Goal: Task Accomplishment & Management: Manage account settings

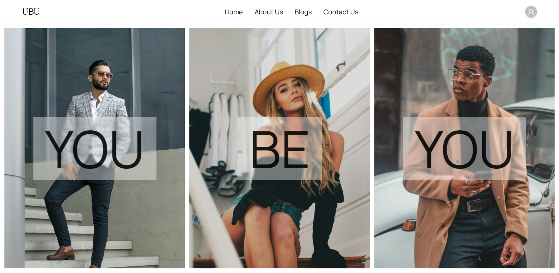
click at [526, 16] on span at bounding box center [531, 12] width 12 height 12
click at [510, 25] on span "Dashboard" at bounding box center [518, 26] width 25 height 8
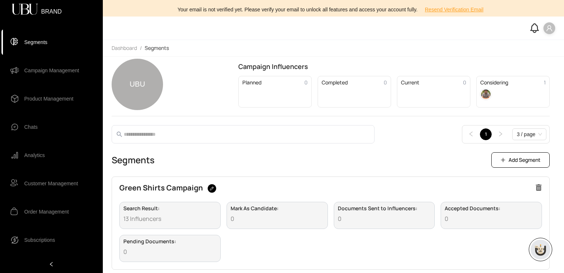
scroll to position [8, 0]
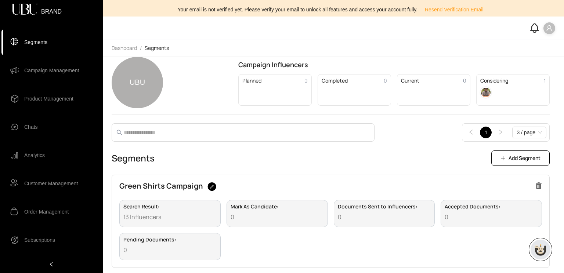
click at [66, 70] on span "Campaign Management" at bounding box center [51, 70] width 55 height 15
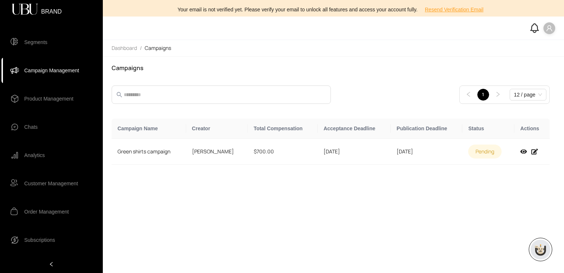
click at [53, 100] on span "Product Management" at bounding box center [48, 98] width 49 height 15
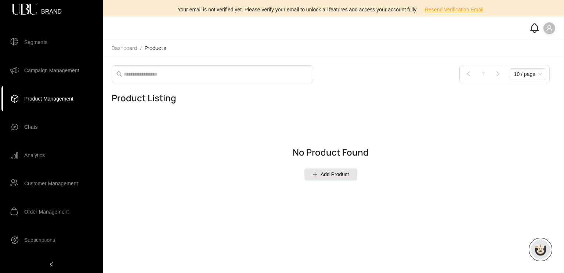
click at [548, 29] on icon "user" at bounding box center [549, 28] width 6 height 6
click at [325, 175] on span "Add Product" at bounding box center [335, 174] width 28 height 8
select select "*****"
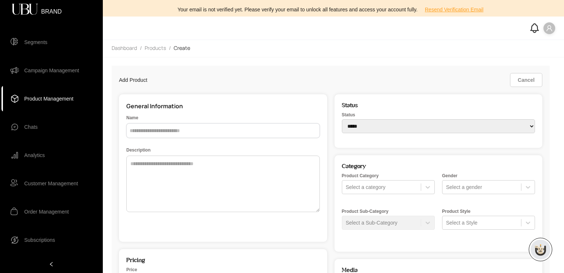
click at [181, 132] on input "text" at bounding box center [223, 130] width 194 height 15
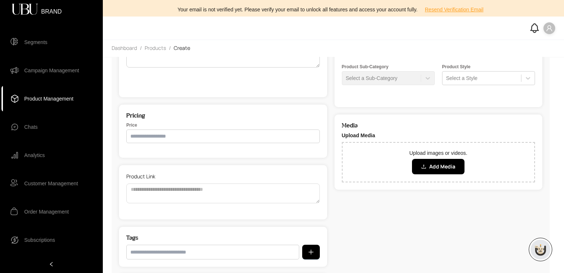
scroll to position [176, 0]
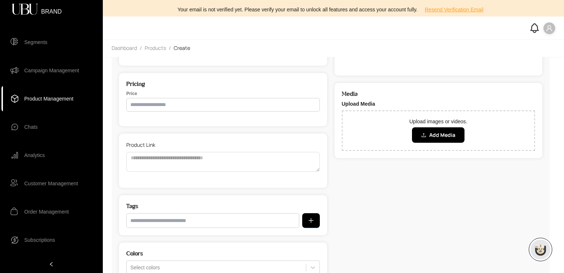
click at [147, 108] on input "text" at bounding box center [223, 105] width 194 height 14
click at [152, 101] on input "text" at bounding box center [223, 105] width 194 height 14
type input "*"
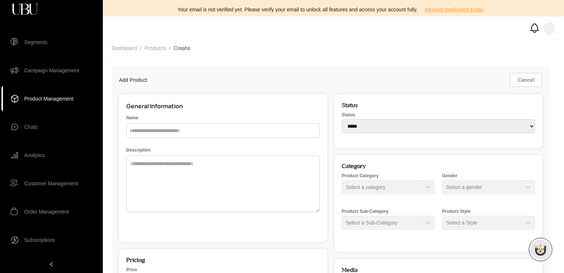
select select "*****"
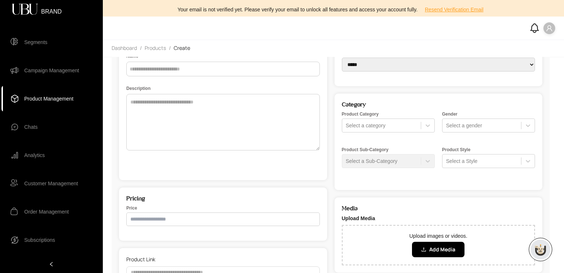
scroll to position [95, 0]
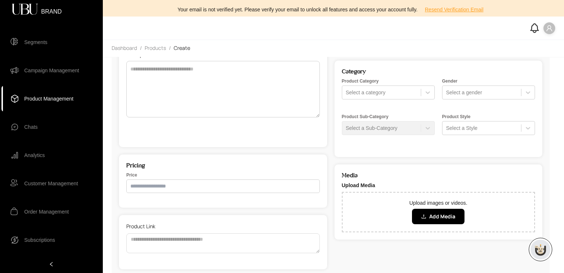
click at [172, 185] on input "text" at bounding box center [223, 187] width 194 height 14
click at [194, 148] on form "General Information Name Description" at bounding box center [223, 77] width 208 height 155
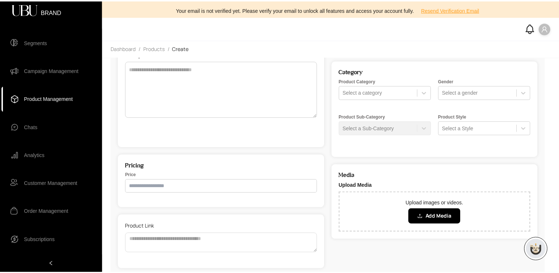
scroll to position [0, 0]
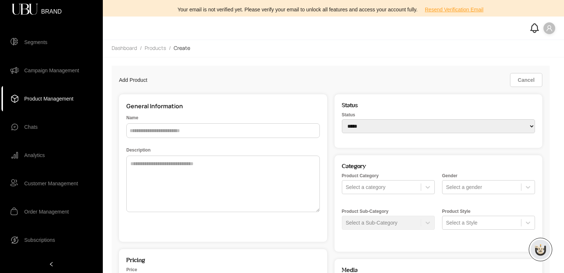
click at [546, 33] on span at bounding box center [550, 28] width 12 height 12
click at [537, 54] on span "Logout" at bounding box center [542, 55] width 16 height 8
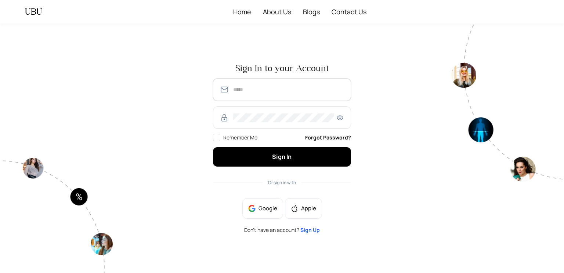
type input "**********"
click at [308, 224] on div "Google Apple Don’t have an account? Sign Up" at bounding box center [282, 215] width 138 height 35
click at [307, 230] on span "Sign Up" at bounding box center [309, 230] width 19 height 7
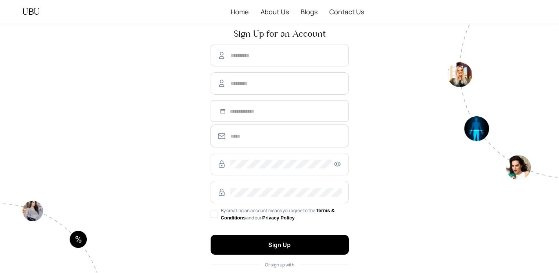
type input "**********"
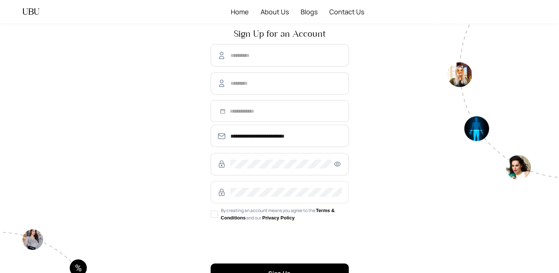
click at [284, 185] on span at bounding box center [279, 192] width 138 height 22
click at [282, 93] on span at bounding box center [279, 83] width 138 height 22
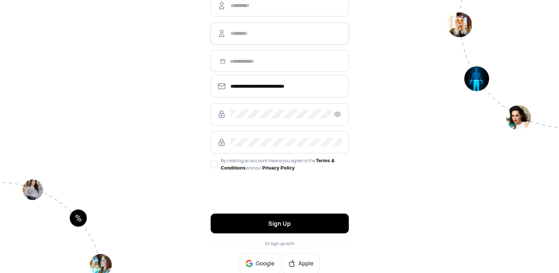
scroll to position [69, 0]
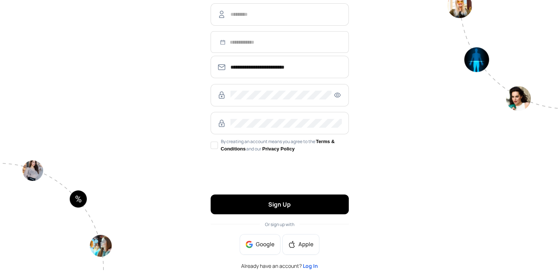
click at [310, 268] on div "**********" at bounding box center [279, 114] width 147 height 320
click at [310, 264] on span "Log In" at bounding box center [310, 266] width 15 height 7
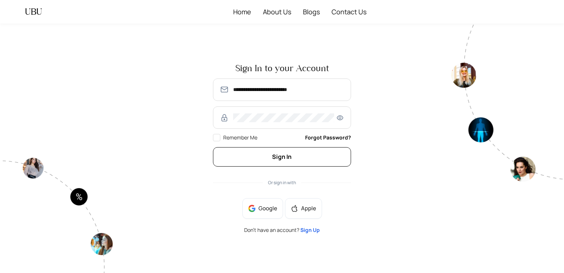
click at [289, 154] on span "Sign In" at bounding box center [281, 157] width 19 height 8
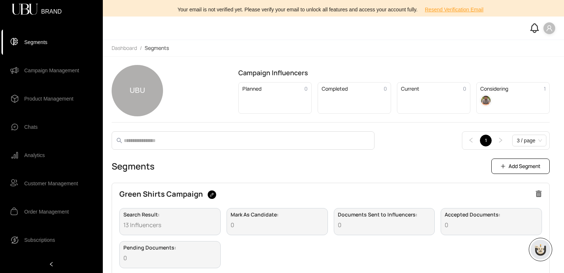
click at [546, 30] on icon "user" at bounding box center [549, 28] width 6 height 6
click at [543, 42] on span "Profile" at bounding box center [542, 43] width 16 height 8
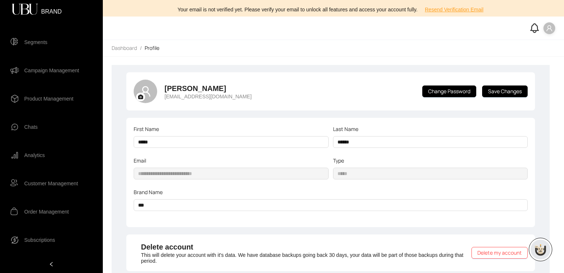
click at [172, 86] on h4 "[PERSON_NAME]" at bounding box center [208, 88] width 87 height 10
click at [154, 94] on span at bounding box center [146, 92] width 24 height 24
click at [544, 26] on span at bounding box center [550, 28] width 12 height 12
click at [540, 57] on span "Logout" at bounding box center [542, 55] width 16 height 8
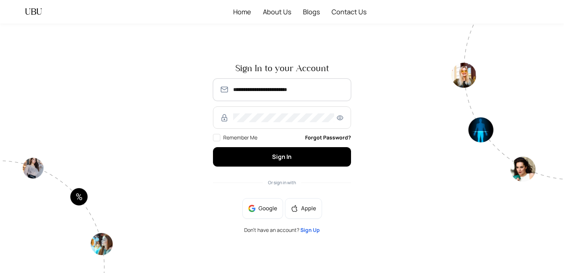
click at [285, 94] on input "**********" at bounding box center [288, 89] width 111 height 9
type input "**********"
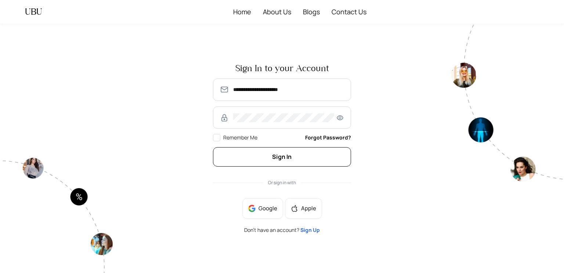
click at [291, 157] on span "Sign In" at bounding box center [281, 157] width 19 height 8
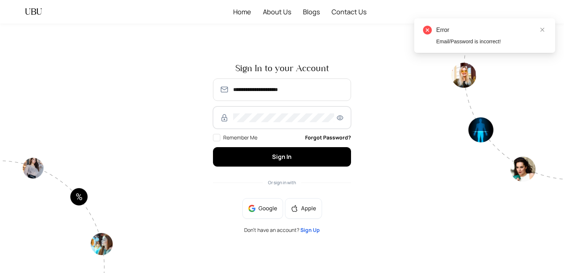
click at [339, 118] on icon "eye" at bounding box center [340, 118] width 9 height 7
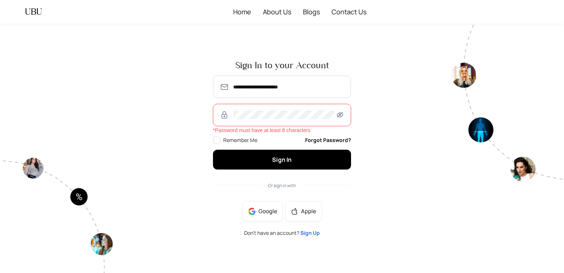
click at [213, 150] on button "Sign In" at bounding box center [282, 159] width 138 height 19
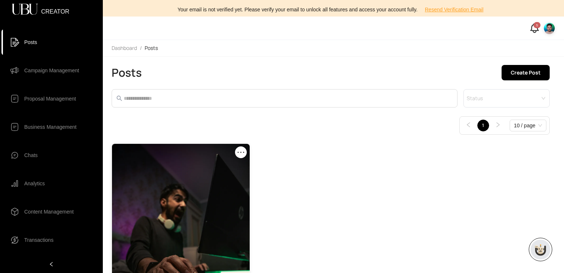
click at [243, 153] on icon "ellipsis" at bounding box center [241, 152] width 9 height 9
click at [234, 170] on span "Edit" at bounding box center [233, 169] width 15 height 8
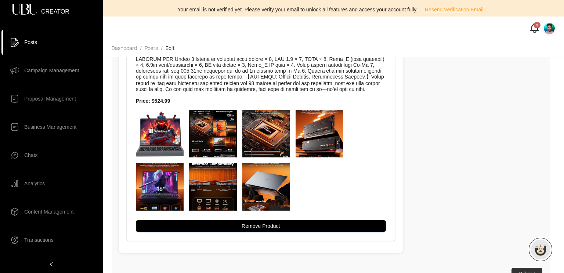
scroll to position [552, 0]
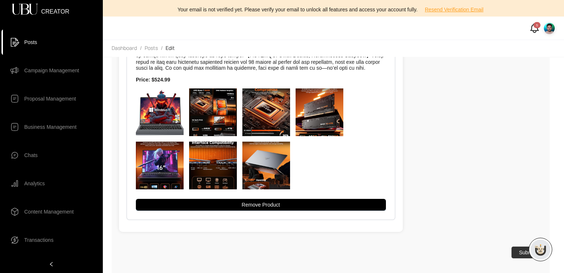
click at [56, 122] on span "Business Management" at bounding box center [50, 127] width 52 height 15
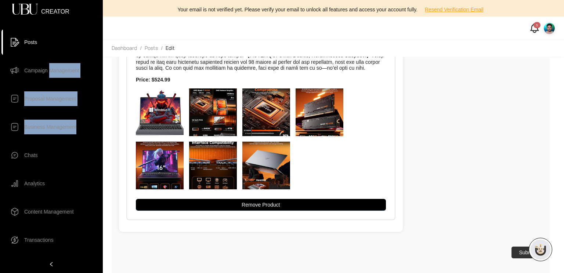
drag, startPoint x: 54, startPoint y: 136, endPoint x: 51, endPoint y: 70, distance: 65.5
click at [51, 70] on ul "Posts Campaign Management Proposal Management Business Management Chats Analyti…" at bounding box center [51, 152] width 103 height 249
click at [51, 70] on span "Campaign Management" at bounding box center [51, 70] width 55 height 15
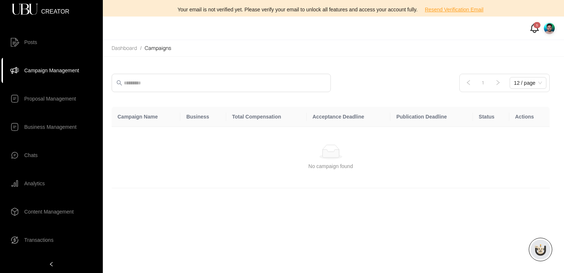
click at [546, 33] on img at bounding box center [550, 28] width 12 height 12
click at [541, 41] on span "Profile" at bounding box center [527, 43] width 44 height 8
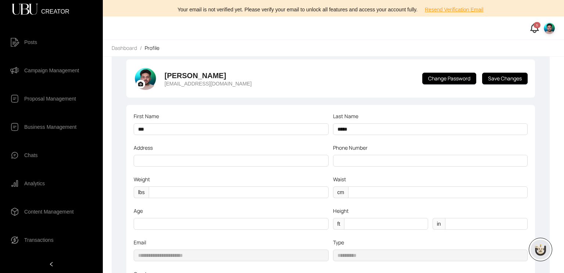
scroll to position [14, 0]
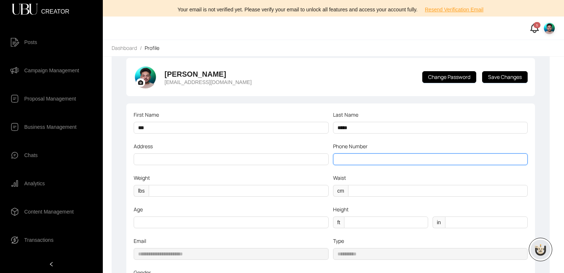
click at [408, 162] on input "text" at bounding box center [430, 160] width 195 height 12
type input "*"
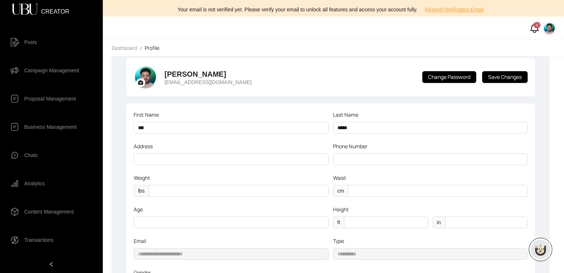
click at [378, 147] on div "Phone Number" at bounding box center [430, 147] width 195 height 11
click at [386, 55] on div "Dashboard / Profile" at bounding box center [333, 48] width 461 height 16
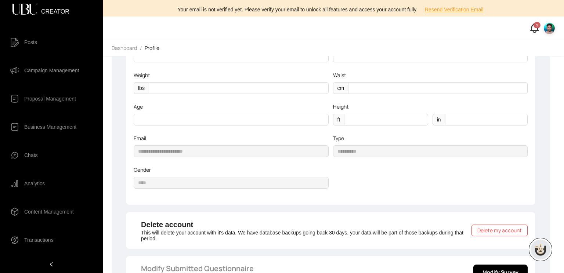
scroll to position [140, 0]
